Goal: Task Accomplishment & Management: Complete application form

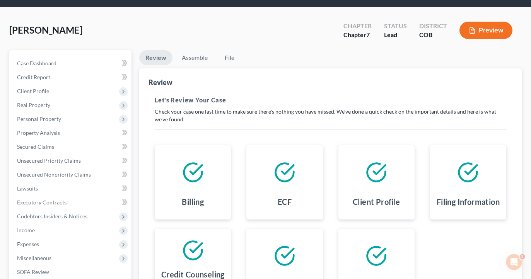
scroll to position [32, 0]
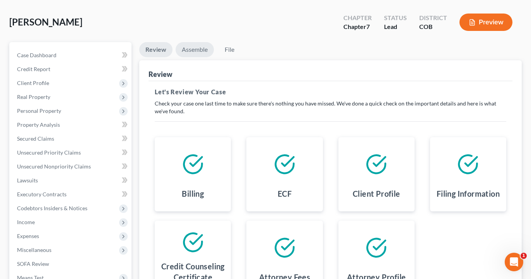
click at [194, 51] on link "Assemble" at bounding box center [195, 49] width 38 height 15
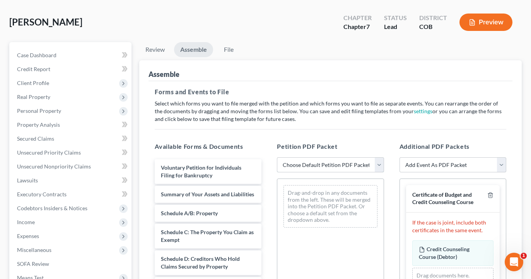
select select "3"
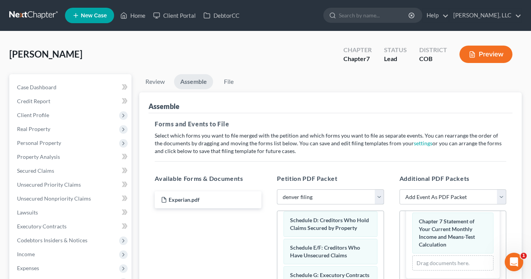
scroll to position [0, 0]
click at [232, 78] on link "File" at bounding box center [228, 81] width 25 height 15
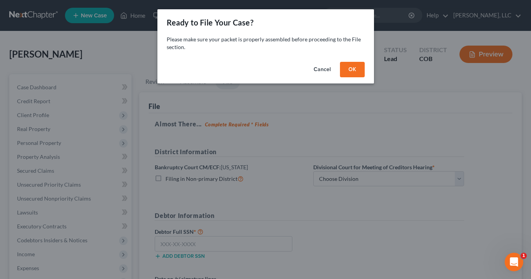
click at [355, 65] on button "OK" at bounding box center [352, 69] width 25 height 15
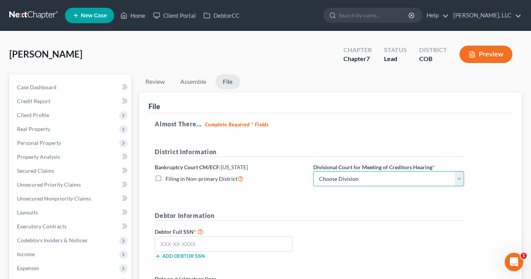
select select "0"
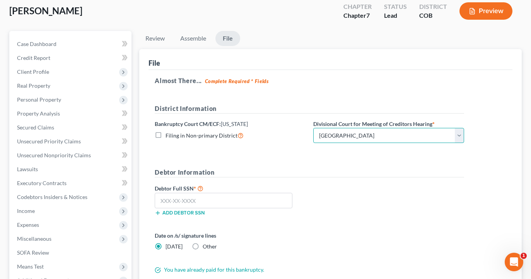
scroll to position [46, 0]
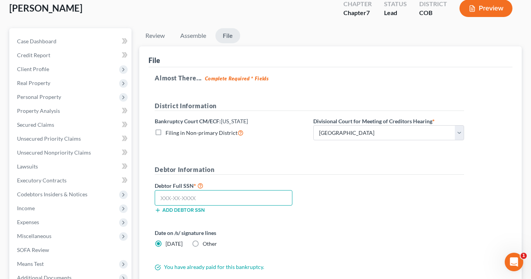
click at [265, 200] on input "text" at bounding box center [224, 197] width 138 height 15
paste input "523-53-6612"
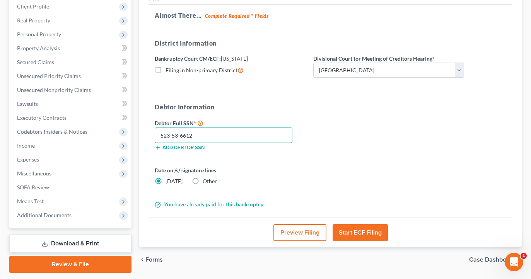
scroll to position [109, 0]
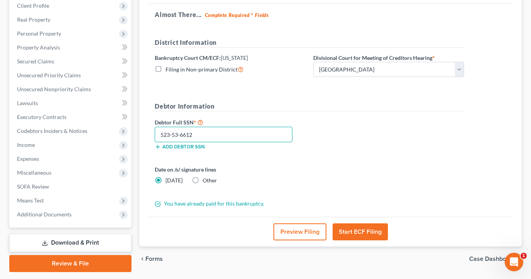
type input "523-53-6612"
click at [356, 234] on button "Start ECF Filing" at bounding box center [360, 231] width 55 height 17
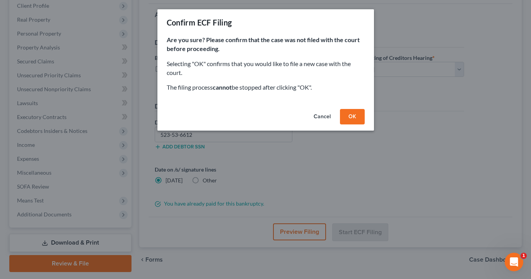
click at [358, 122] on button "OK" at bounding box center [352, 116] width 25 height 15
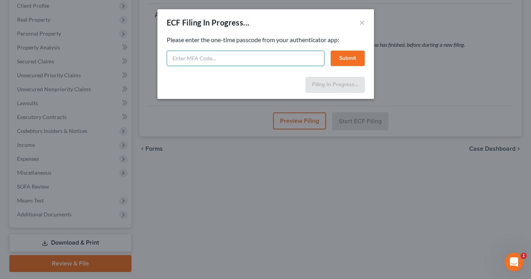
click at [261, 57] on input "text" at bounding box center [246, 58] width 158 height 15
paste input "523-53-6612"
type input "5"
paste input "o0js-icqt-3iw6-wjhu"
type input "o0js-icqt-3iw6-wjhu"
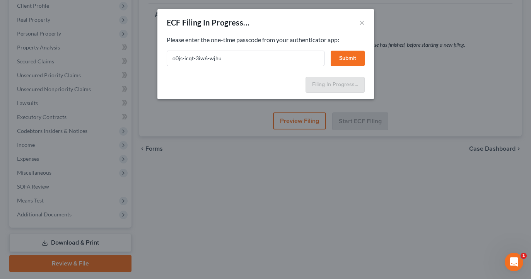
click at [360, 57] on button "Submit" at bounding box center [348, 58] width 34 height 15
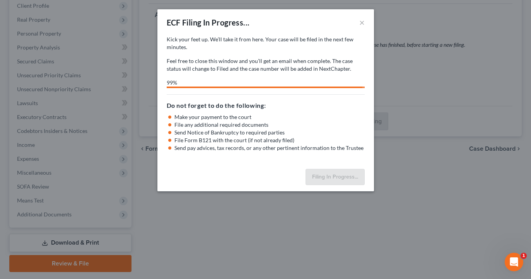
click at [509, 266] on div "Open Intercom Messenger" at bounding box center [514, 262] width 26 height 26
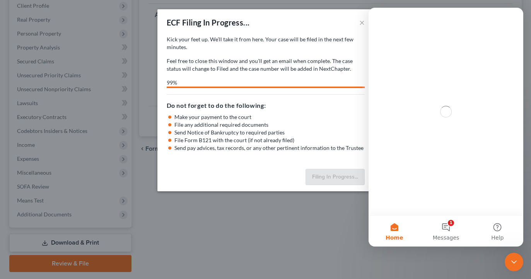
scroll to position [0, 0]
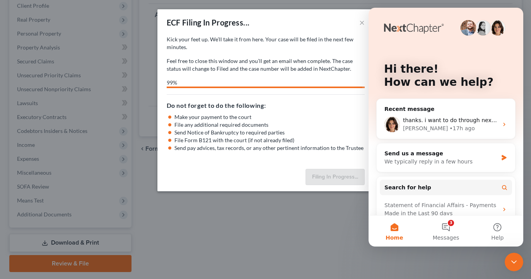
click at [516, 258] on icon "Close Intercom Messenger" at bounding box center [513, 262] width 9 height 9
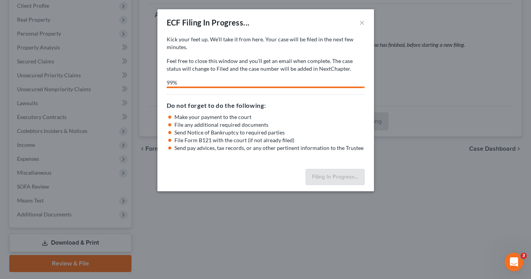
select select "0"
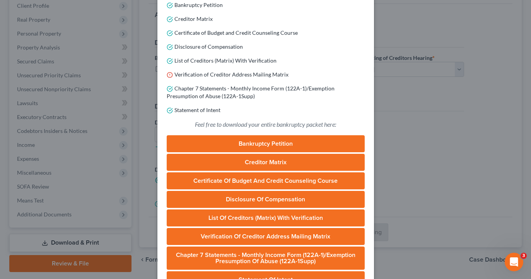
scroll to position [123, 0]
